Goal: Navigation & Orientation: Find specific page/section

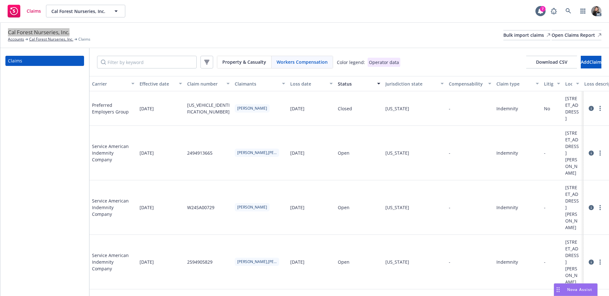
scroll to position [0, 407]
